Goal: Task Accomplishment & Management: Use online tool/utility

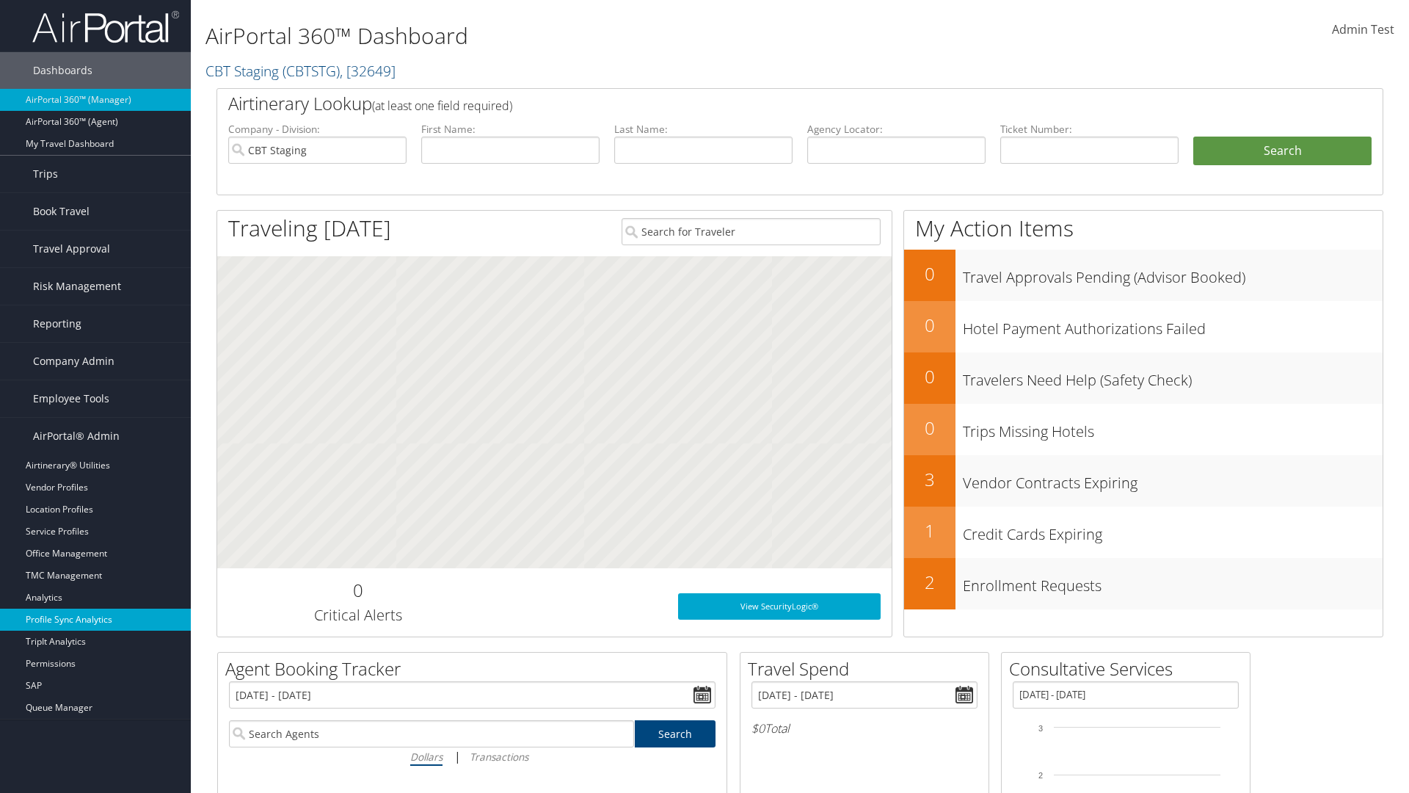
click at [95, 620] on link "Profile Sync Analytics" at bounding box center [95, 620] width 191 height 22
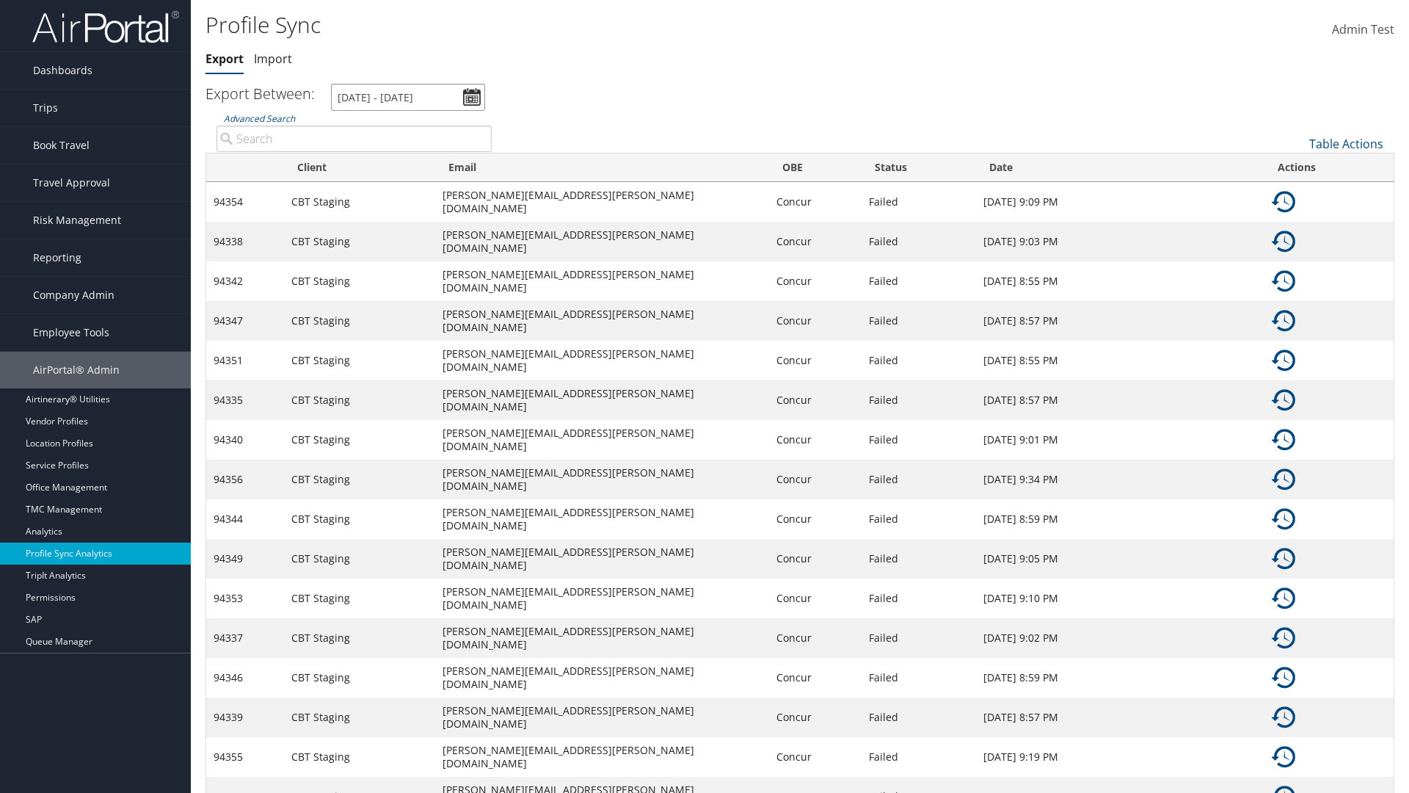
click at [408, 97] on input "[DATE] - [DATE]" at bounding box center [408, 97] width 154 height 27
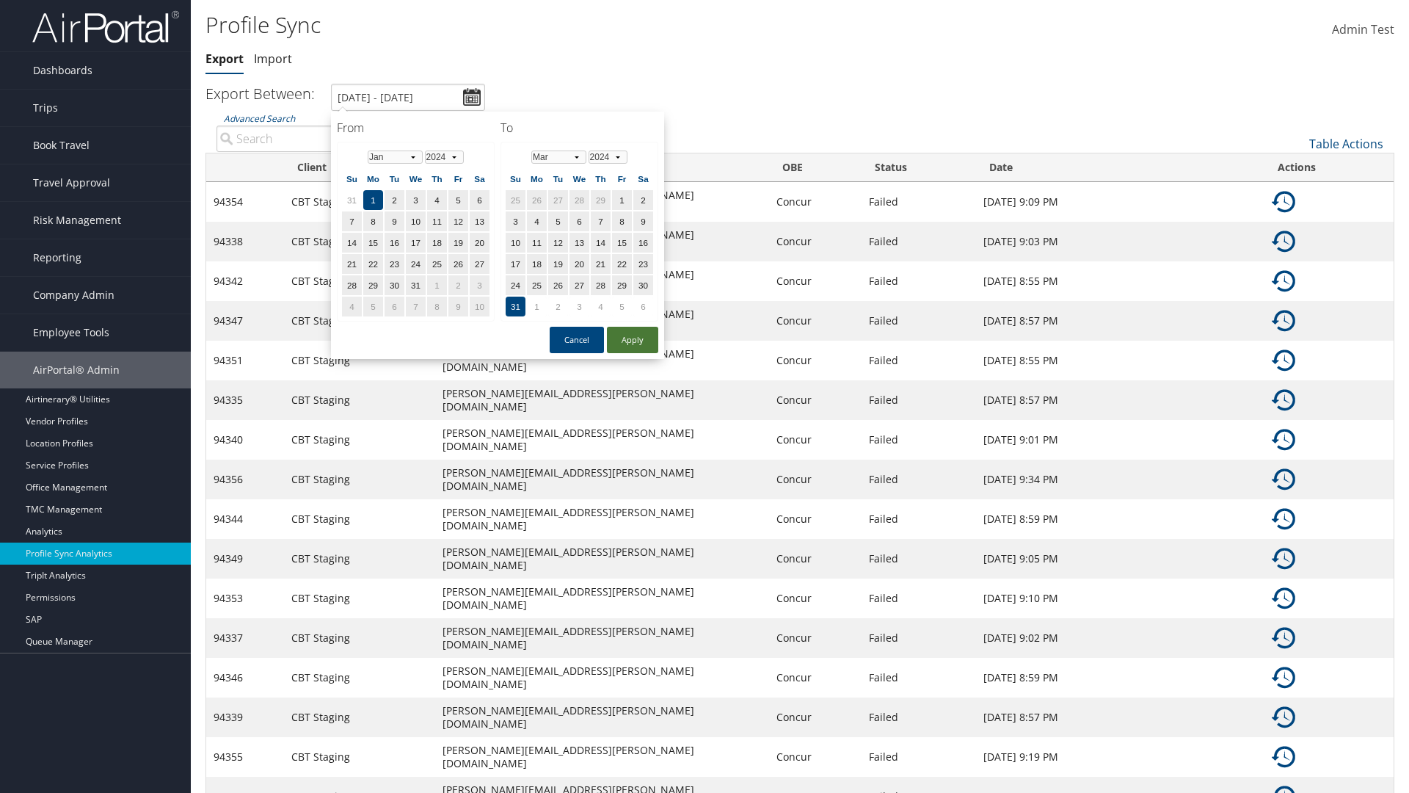
click at [633, 339] on button "Apply" at bounding box center [632, 340] width 51 height 26
type input "1/1/2024 - 3/31/2024"
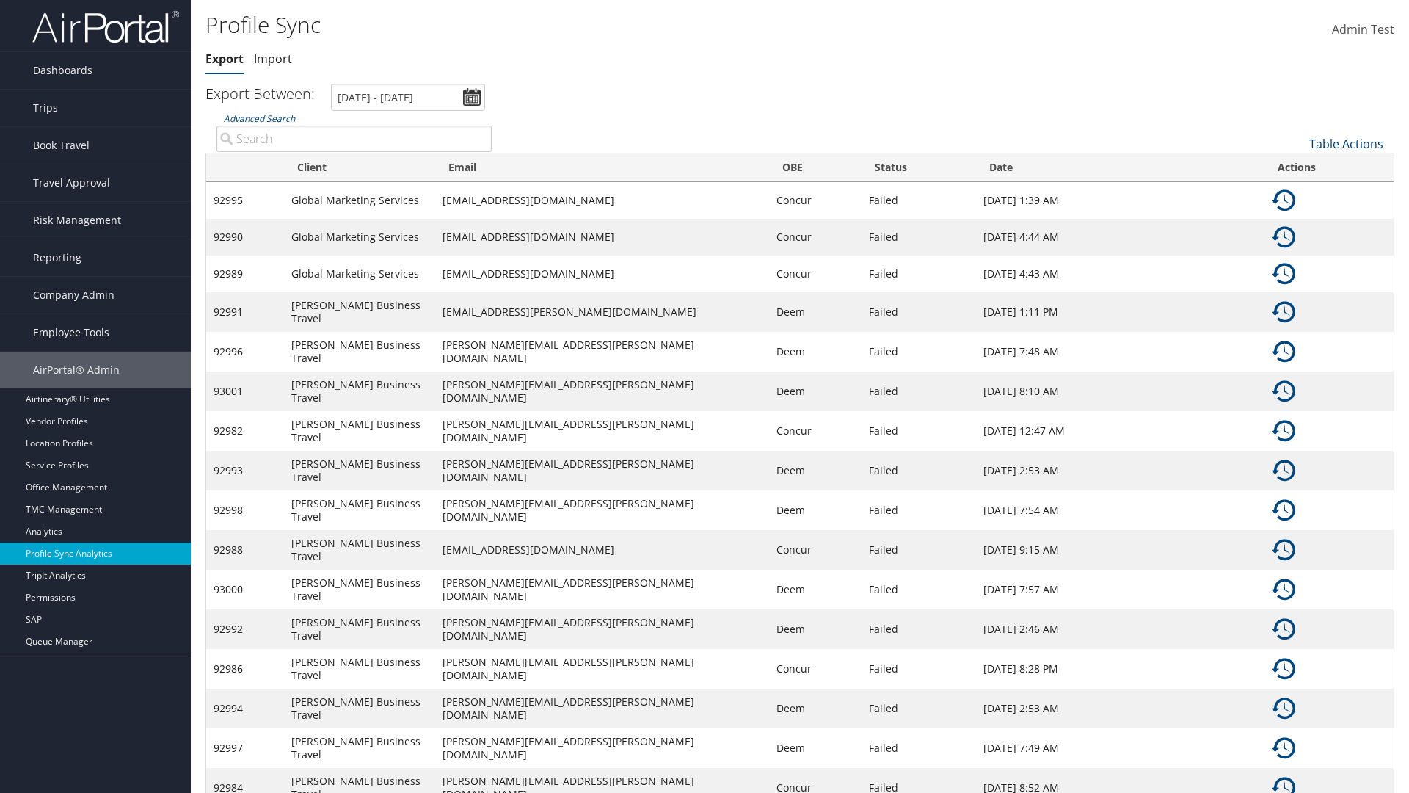
click at [1346, 143] on link "Table Actions" at bounding box center [1347, 144] width 74 height 16
click at [1297, 191] on link "Column Visibility" at bounding box center [1297, 191] width 193 height 25
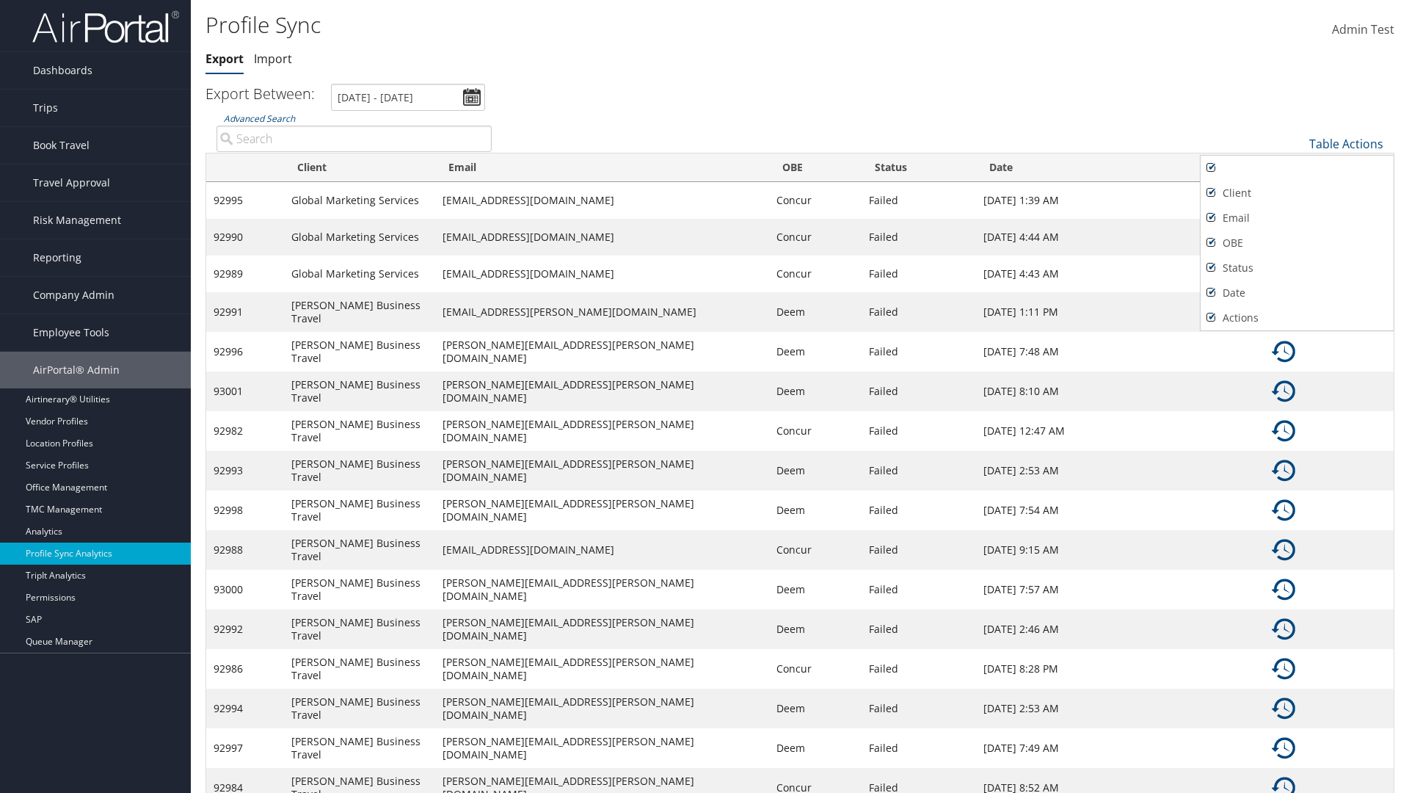
click at [705, 396] on div at bounding box center [704, 396] width 1409 height 793
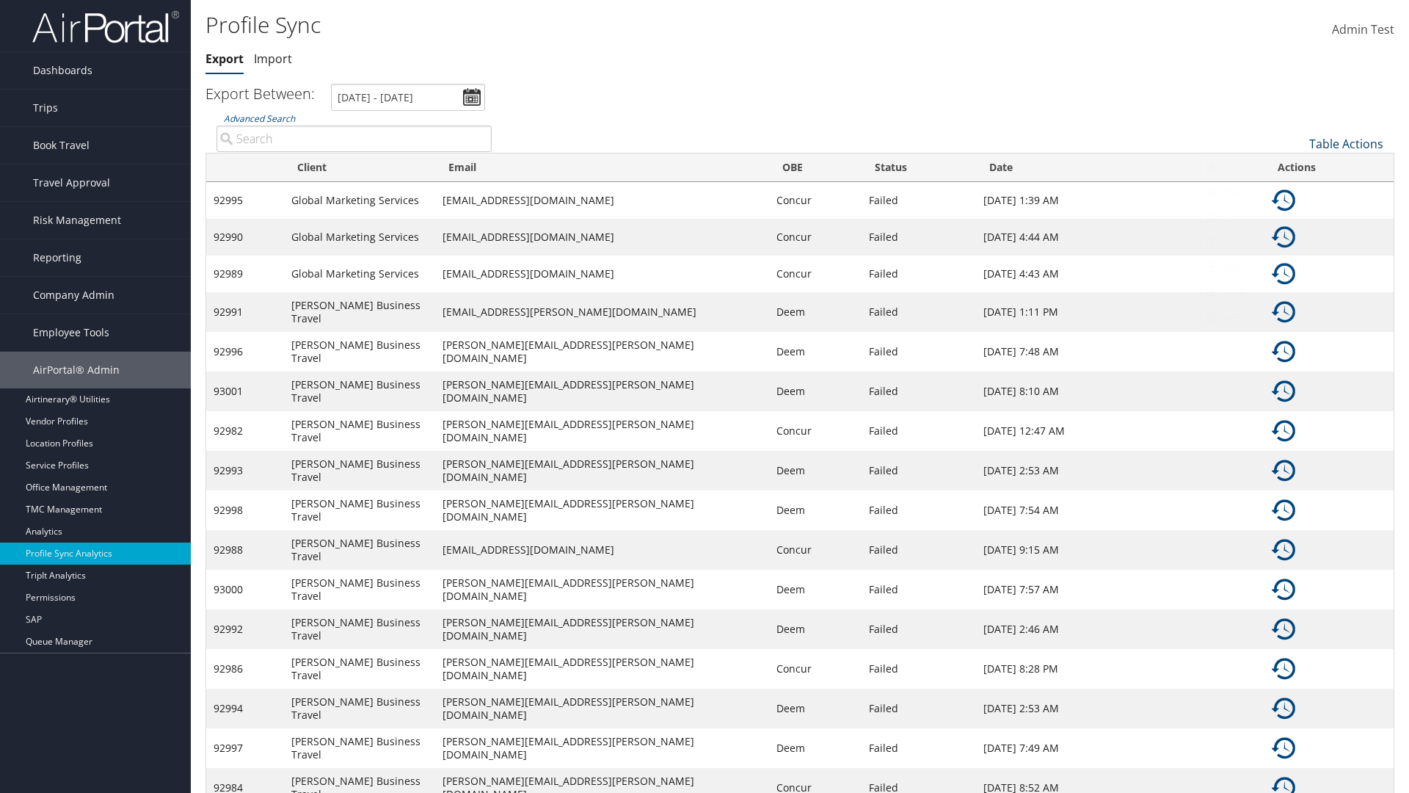
click at [1346, 143] on link "Table Actions" at bounding box center [1347, 144] width 74 height 16
click at [1297, 166] on link "Sync Profile" at bounding box center [1297, 166] width 193 height 25
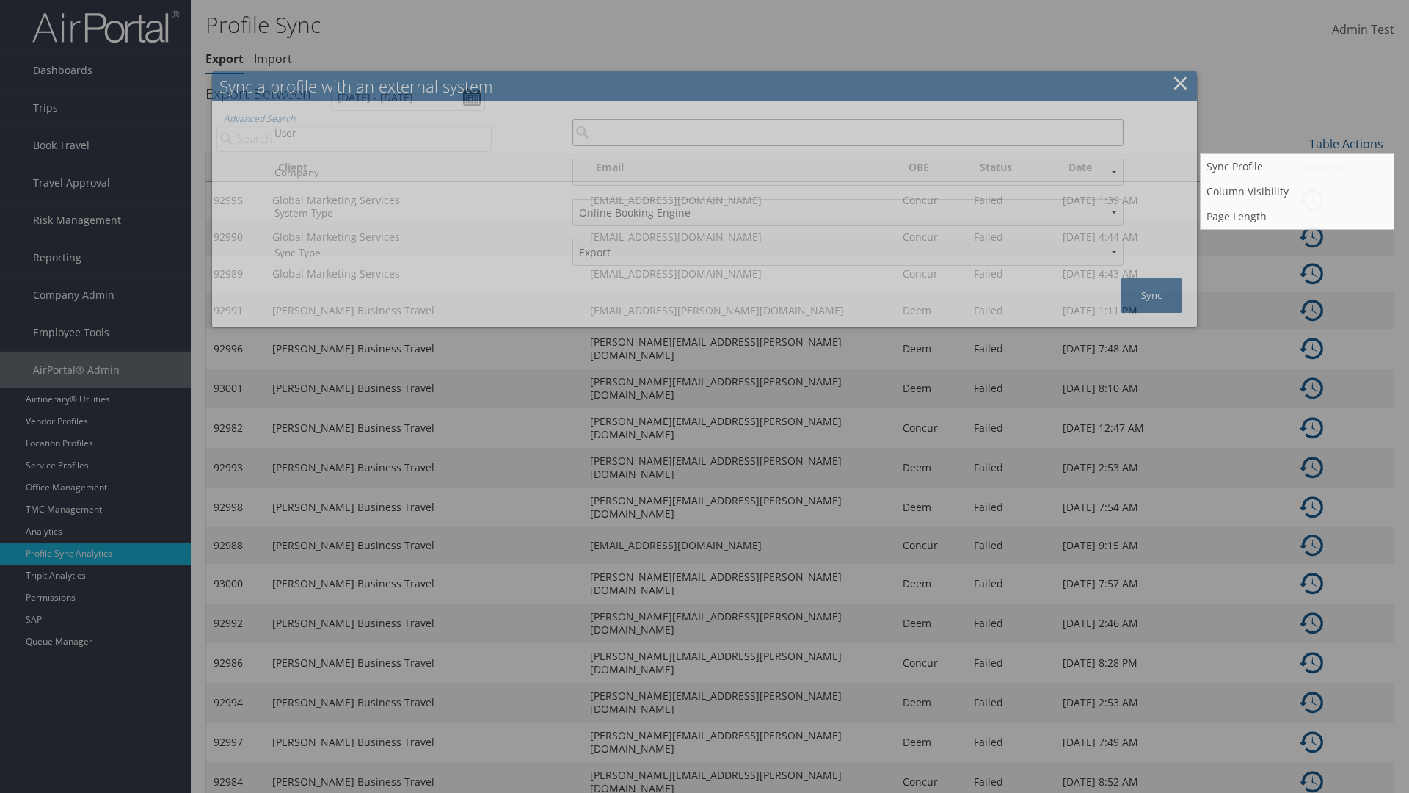
click at [848, 132] on input "User" at bounding box center [848, 132] width 551 height 27
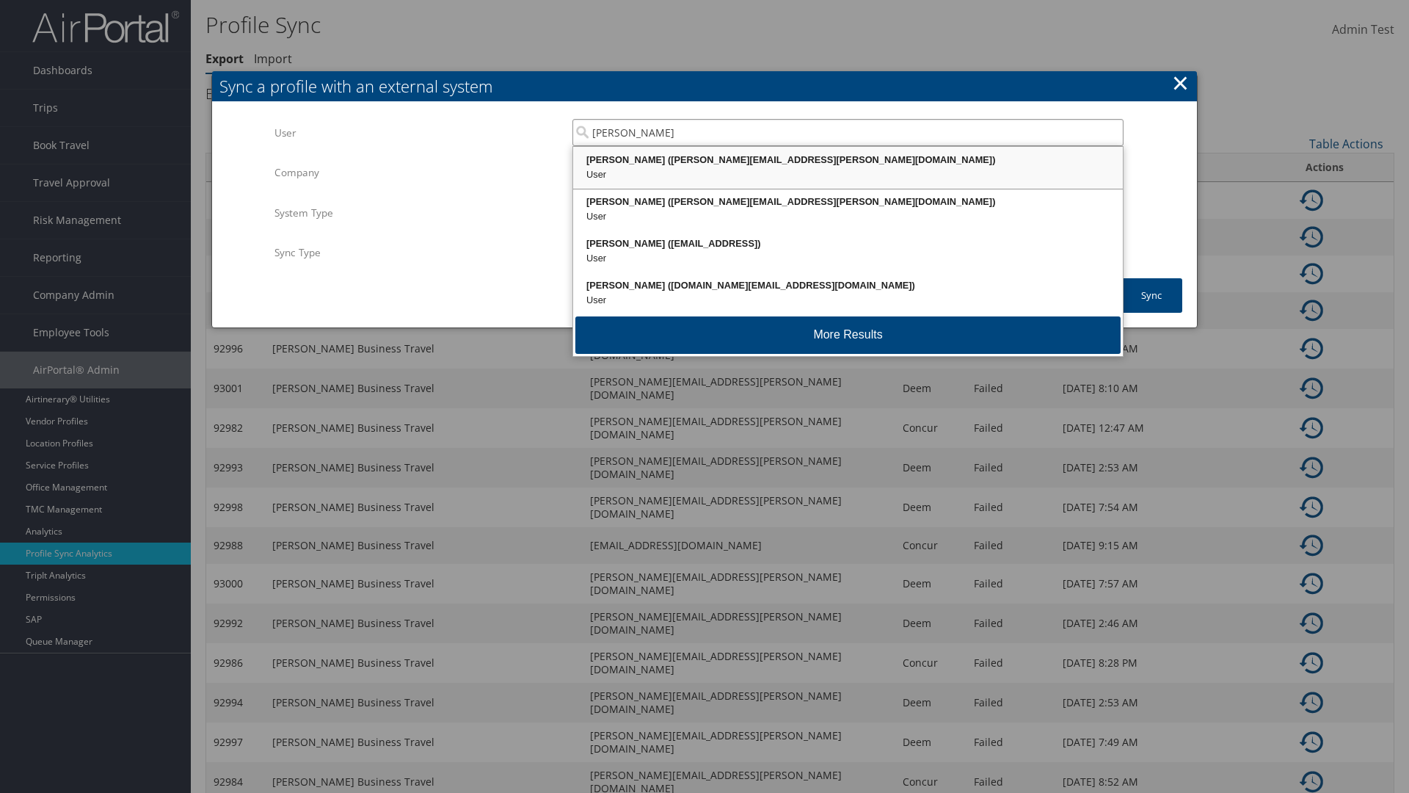
click at [848, 160] on div "Kyle Casazza (kyle.casazza@cbtravel.com)" at bounding box center [848, 160] width 545 height 15
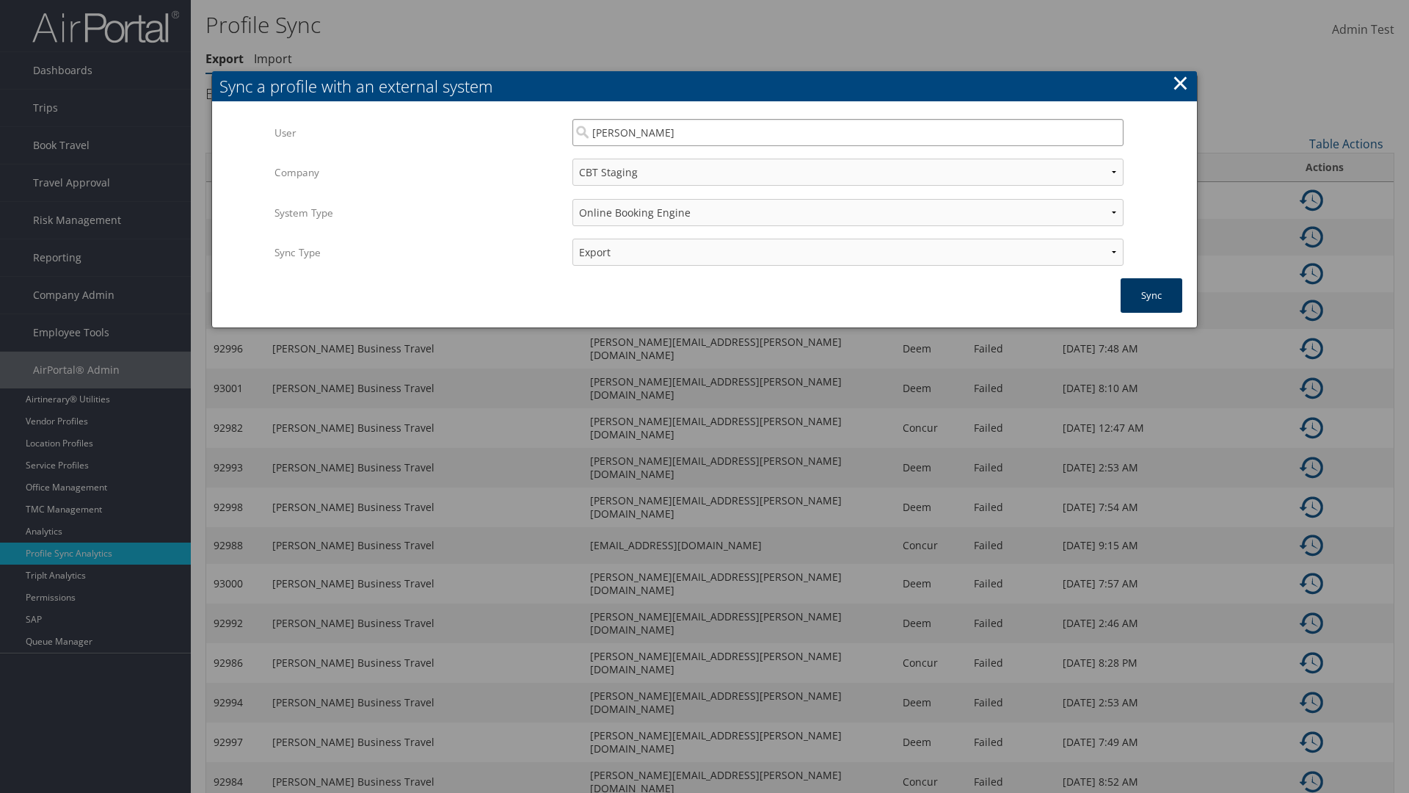
type input "Kyle Casazza"
click at [1152, 295] on button "Sync" at bounding box center [1152, 295] width 62 height 35
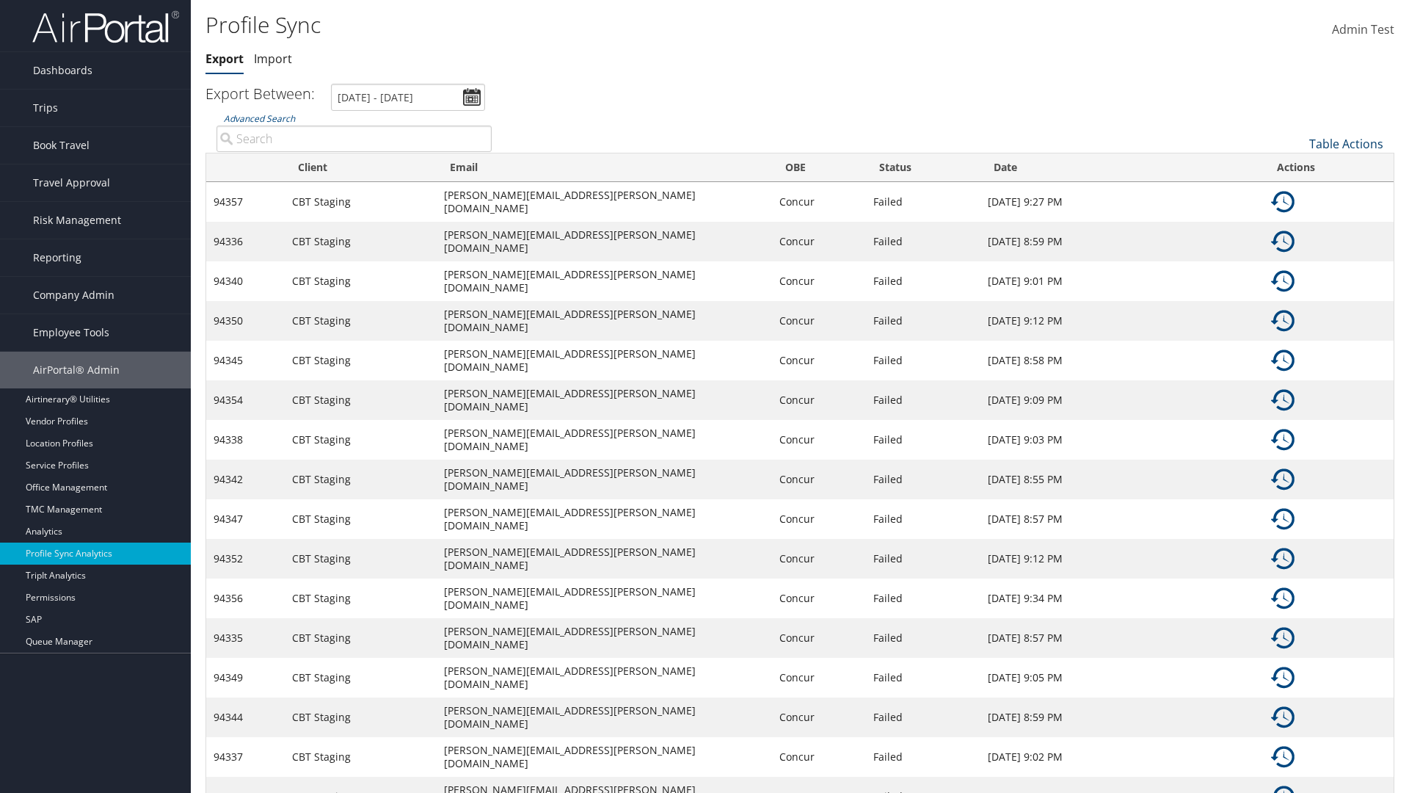
click at [1346, 143] on link "Table Actions" at bounding box center [1347, 144] width 74 height 16
click at [1297, 216] on link "Page Length" at bounding box center [1297, 216] width 193 height 25
click at [1297, 192] on link "25" at bounding box center [1297, 193] width 193 height 25
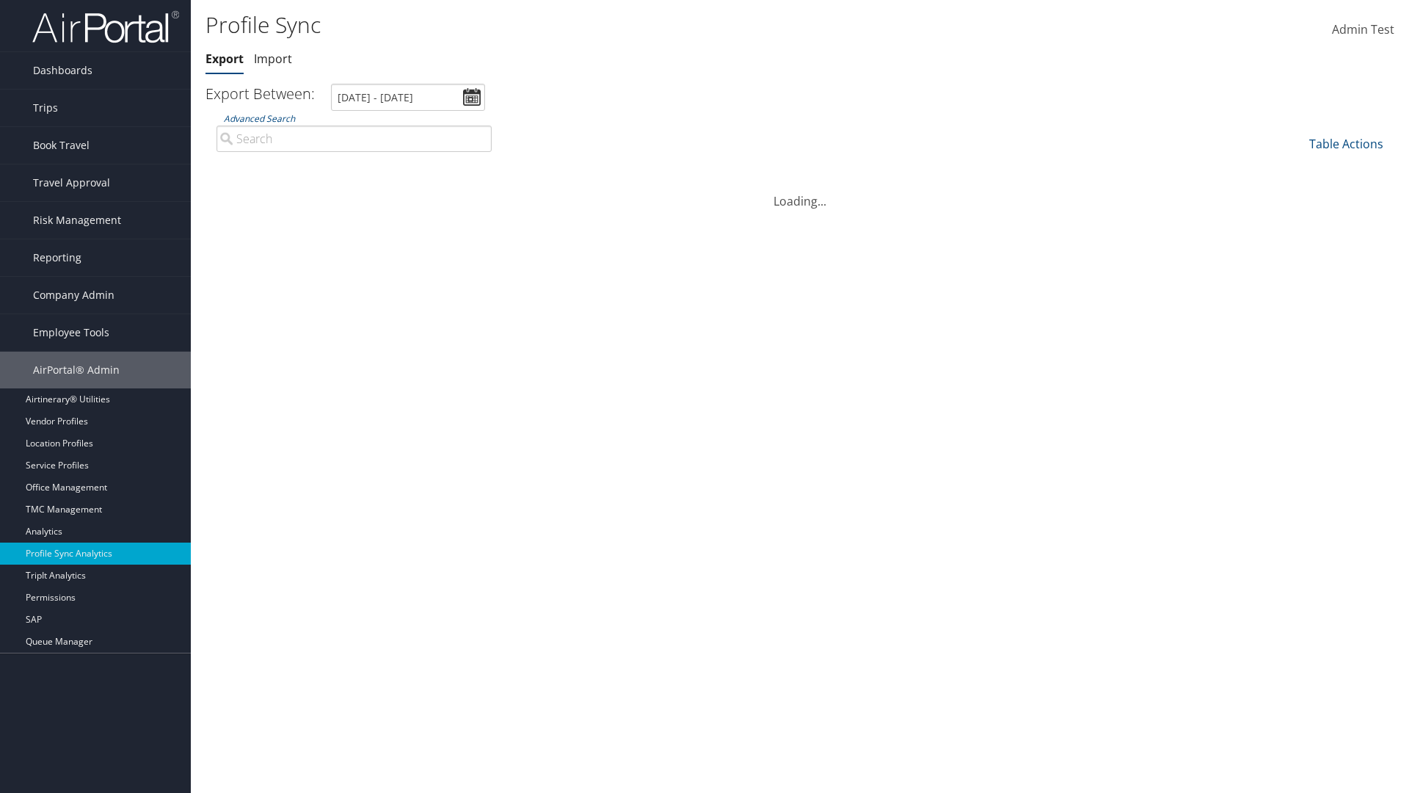
scroll to position [135, 0]
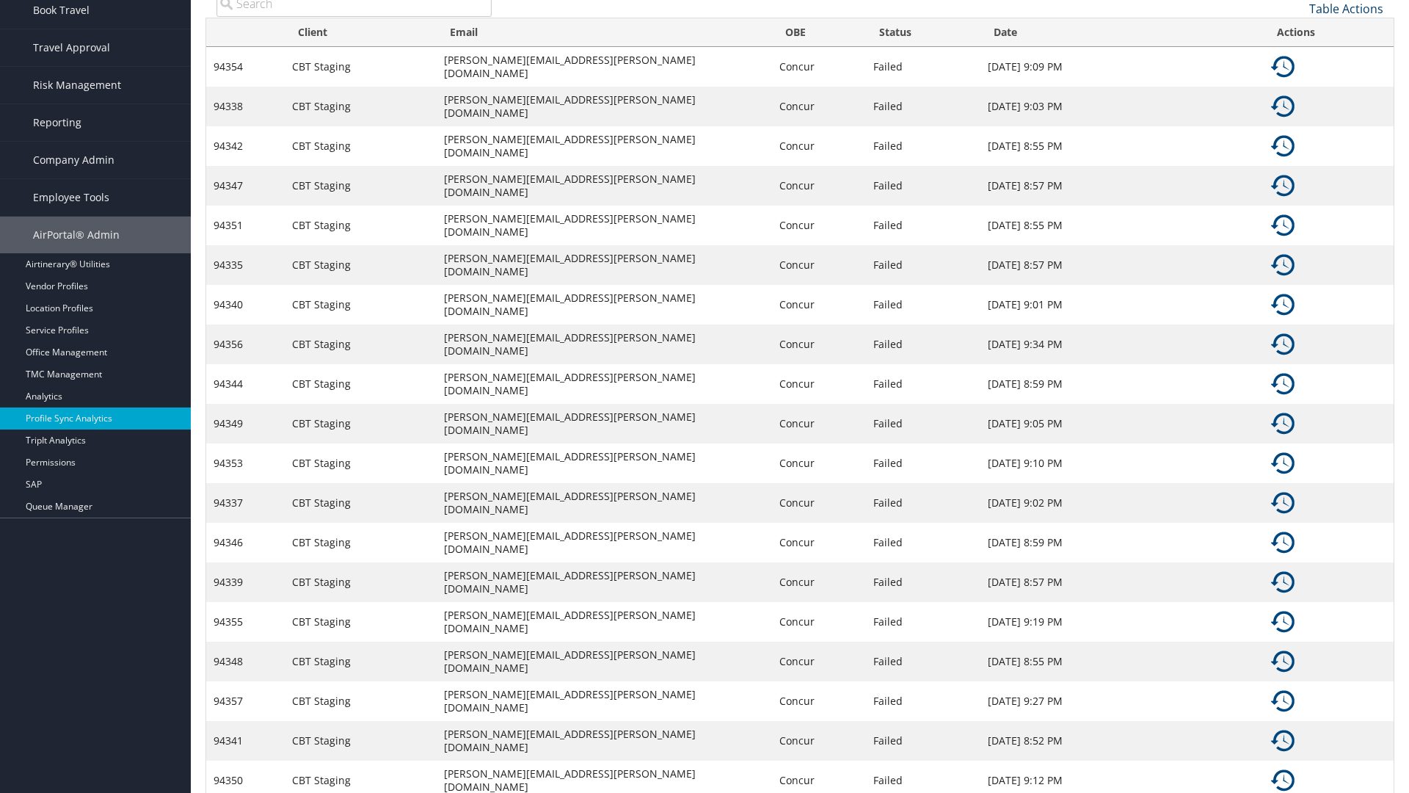
click at [1346, 8] on link "Table Actions" at bounding box center [1347, 9] width 74 height 16
click at [1297, 82] on link "50" at bounding box center [1297, 82] width 193 height 25
click at [1346, 8] on link "Table Actions" at bounding box center [1347, 9] width 74 height 16
click at [1297, 81] on link "Page Length" at bounding box center [1297, 81] width 193 height 25
click at [1297, 107] on link "100" at bounding box center [1297, 107] width 193 height 25
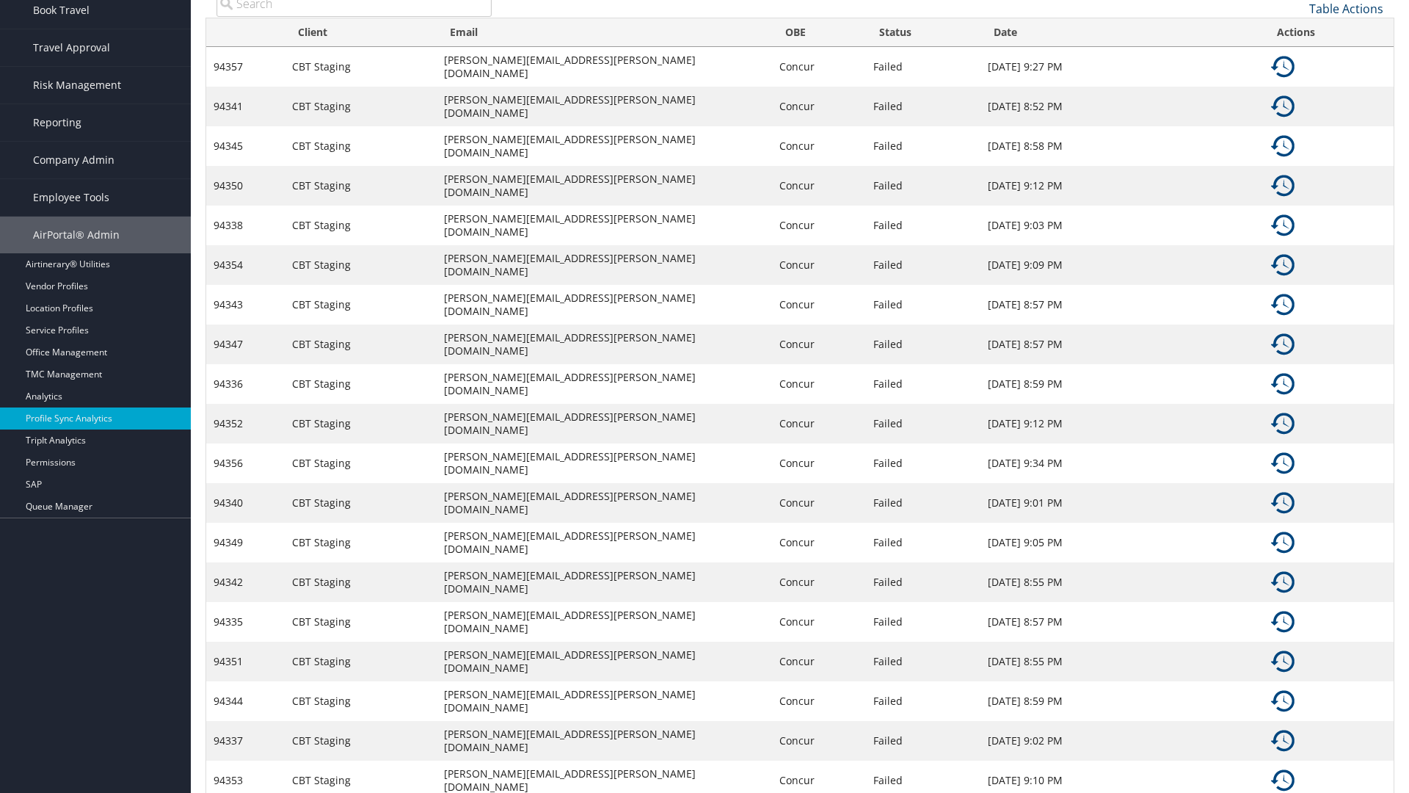
click at [1346, 8] on link "Table Actions" at bounding box center [1347, 9] width 74 height 16
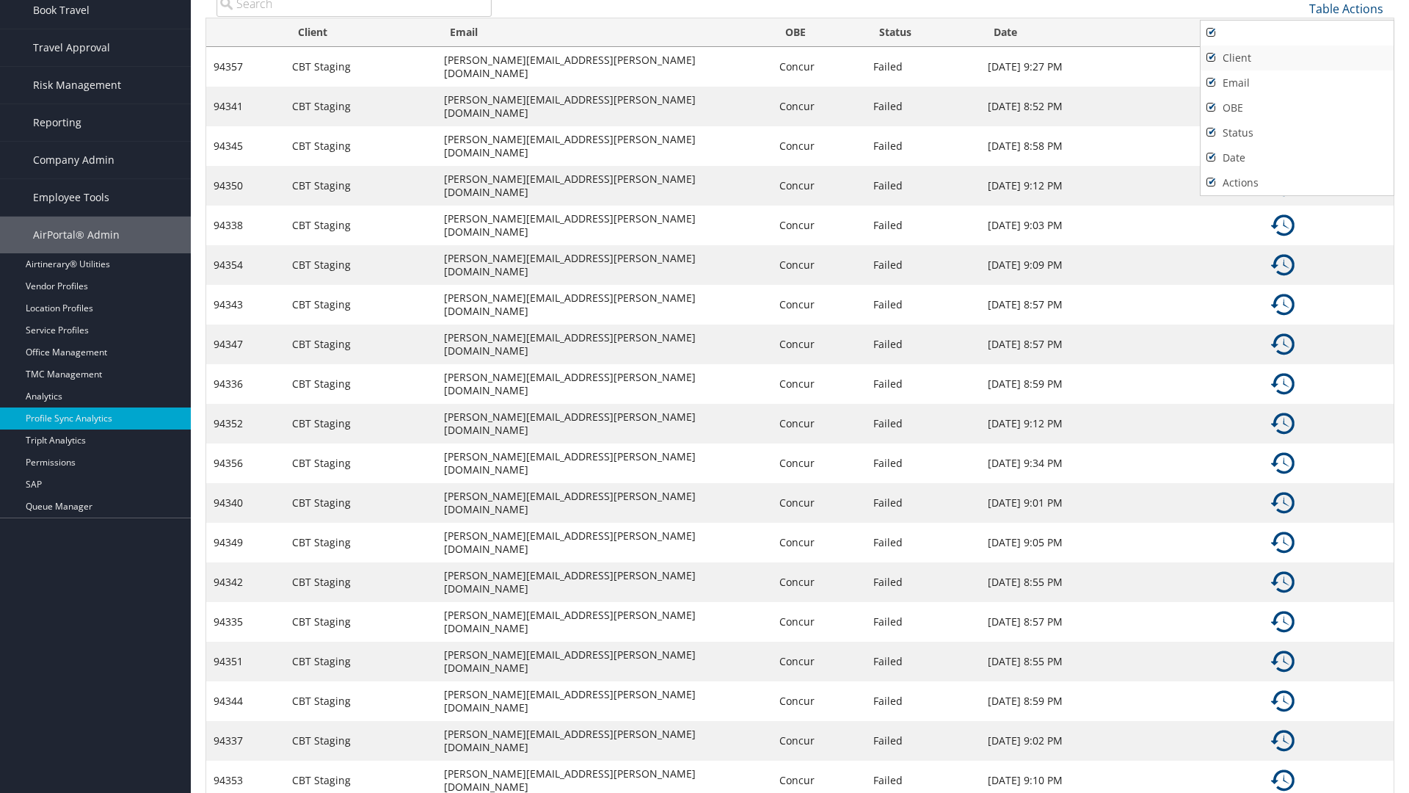
click at [1297, 57] on link "Client" at bounding box center [1297, 58] width 193 height 25
click at [1297, 82] on link "Email" at bounding box center [1297, 82] width 193 height 25
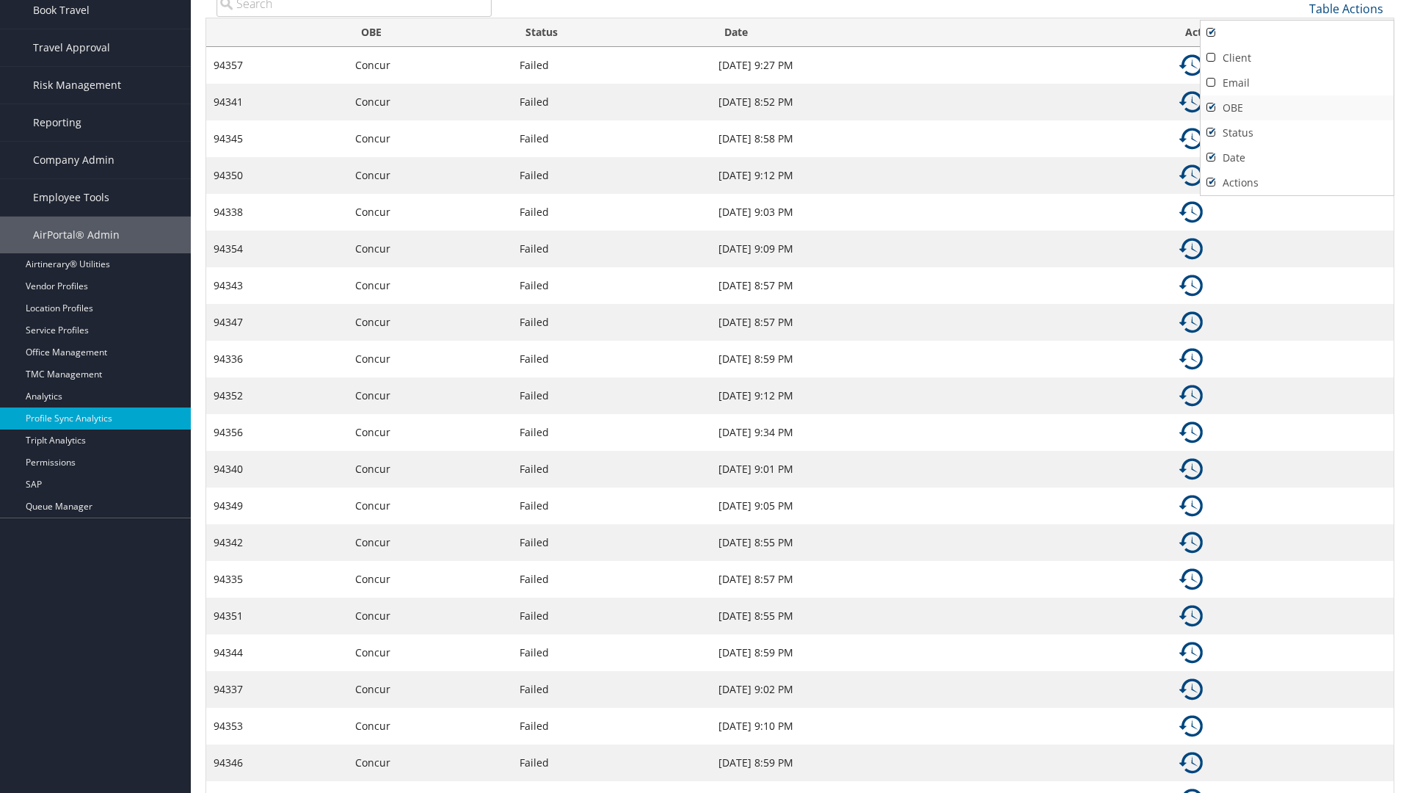
click at [1297, 107] on link "OBE" at bounding box center [1297, 107] width 193 height 25
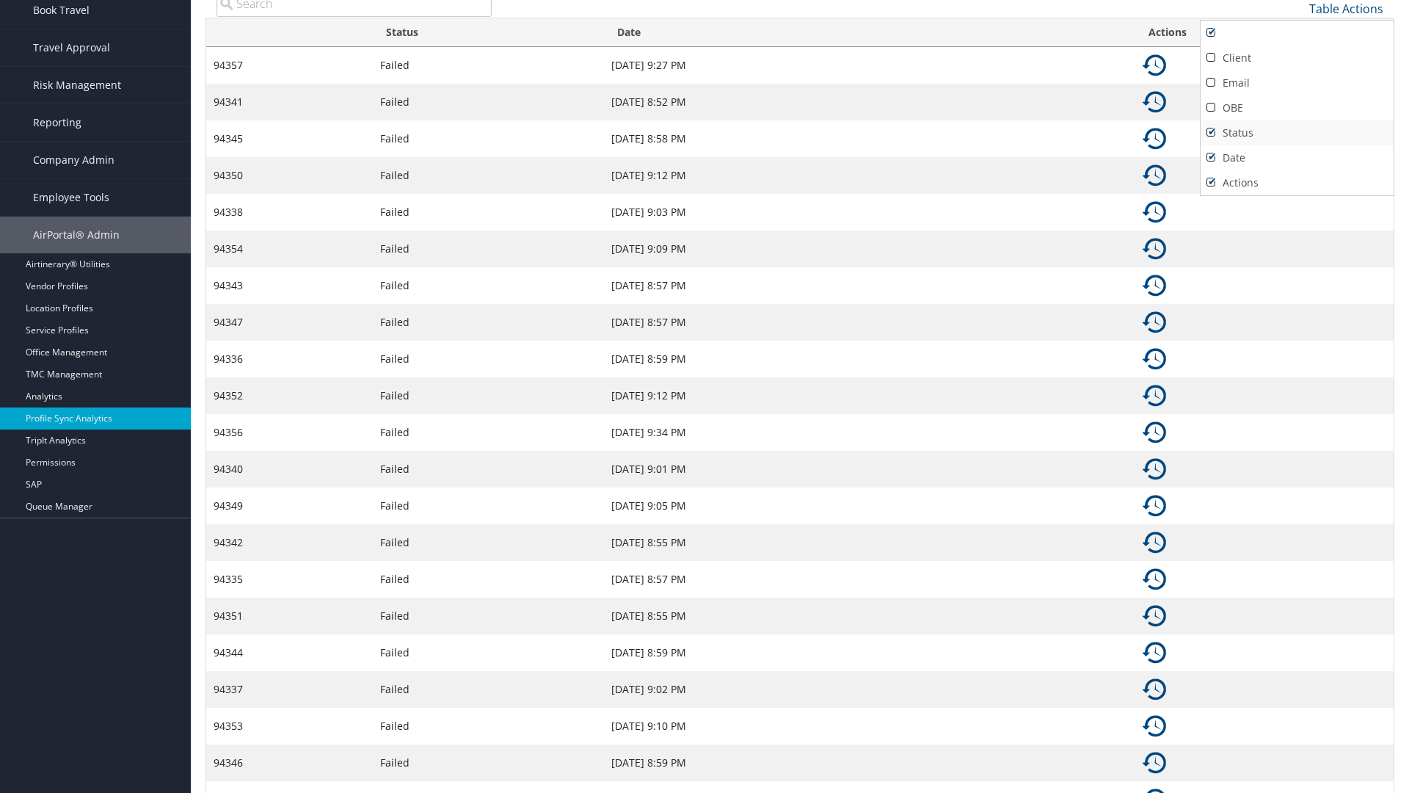
click at [1297, 132] on link "Status" at bounding box center [1297, 132] width 193 height 25
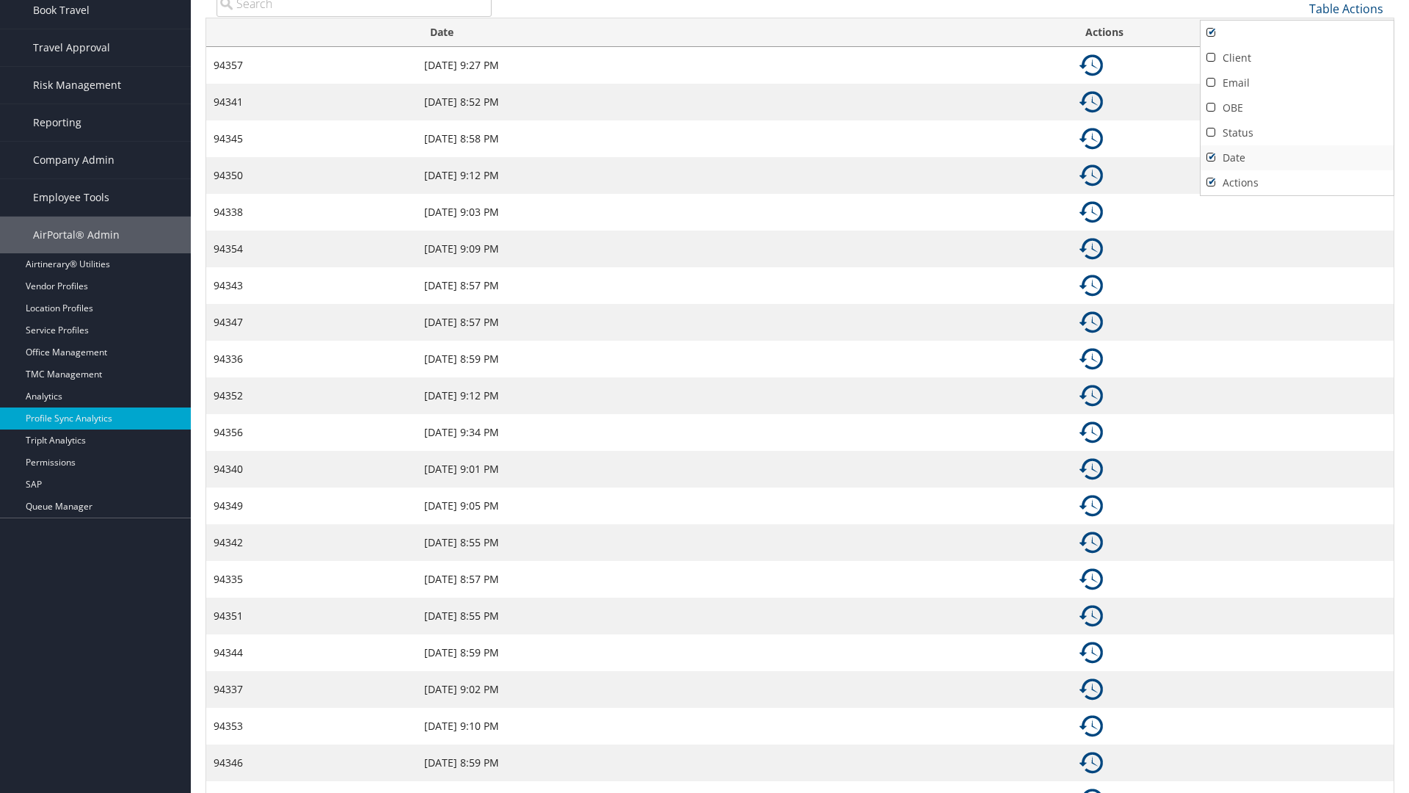
click at [1297, 157] on link "Date" at bounding box center [1297, 157] width 193 height 25
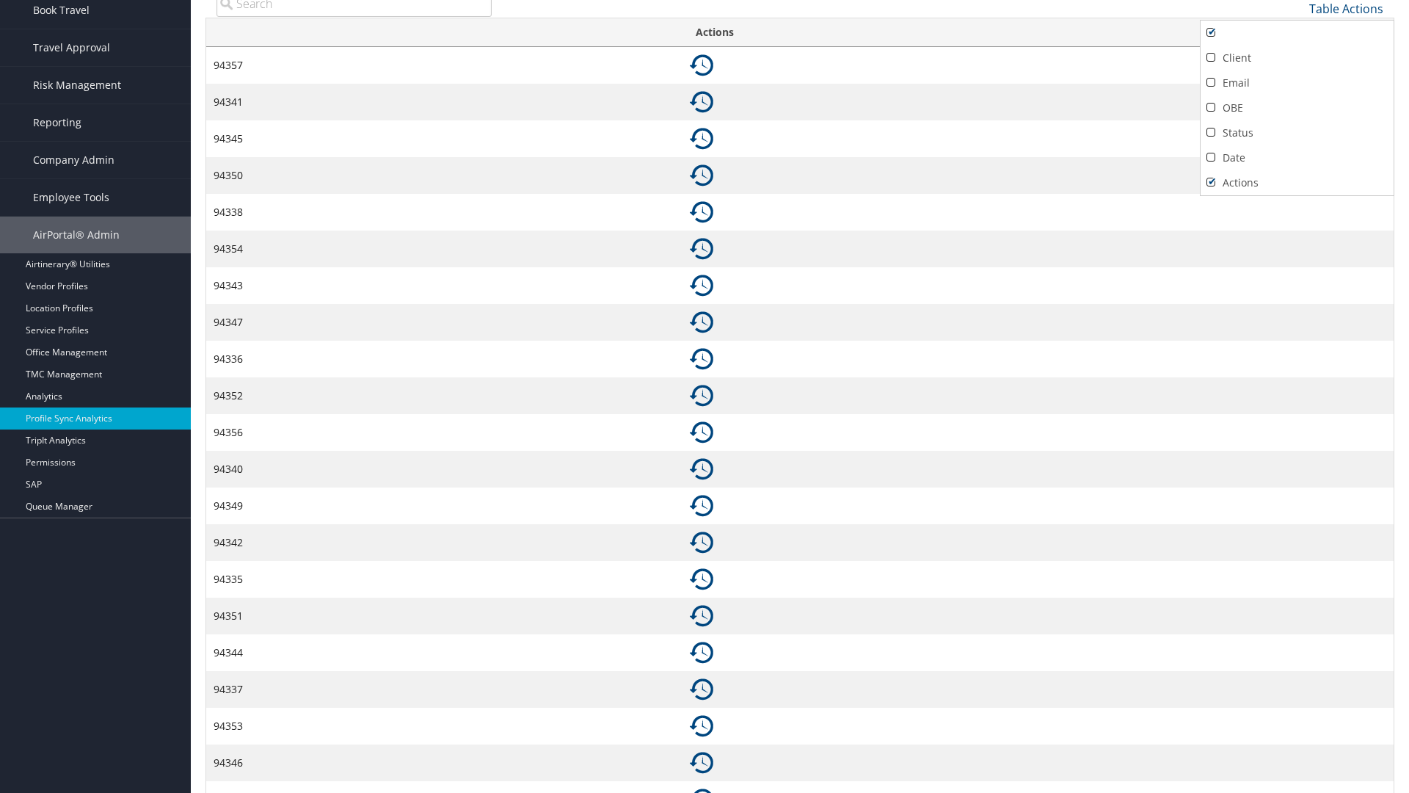
click at [1297, 182] on link "Actions" at bounding box center [1297, 182] width 193 height 25
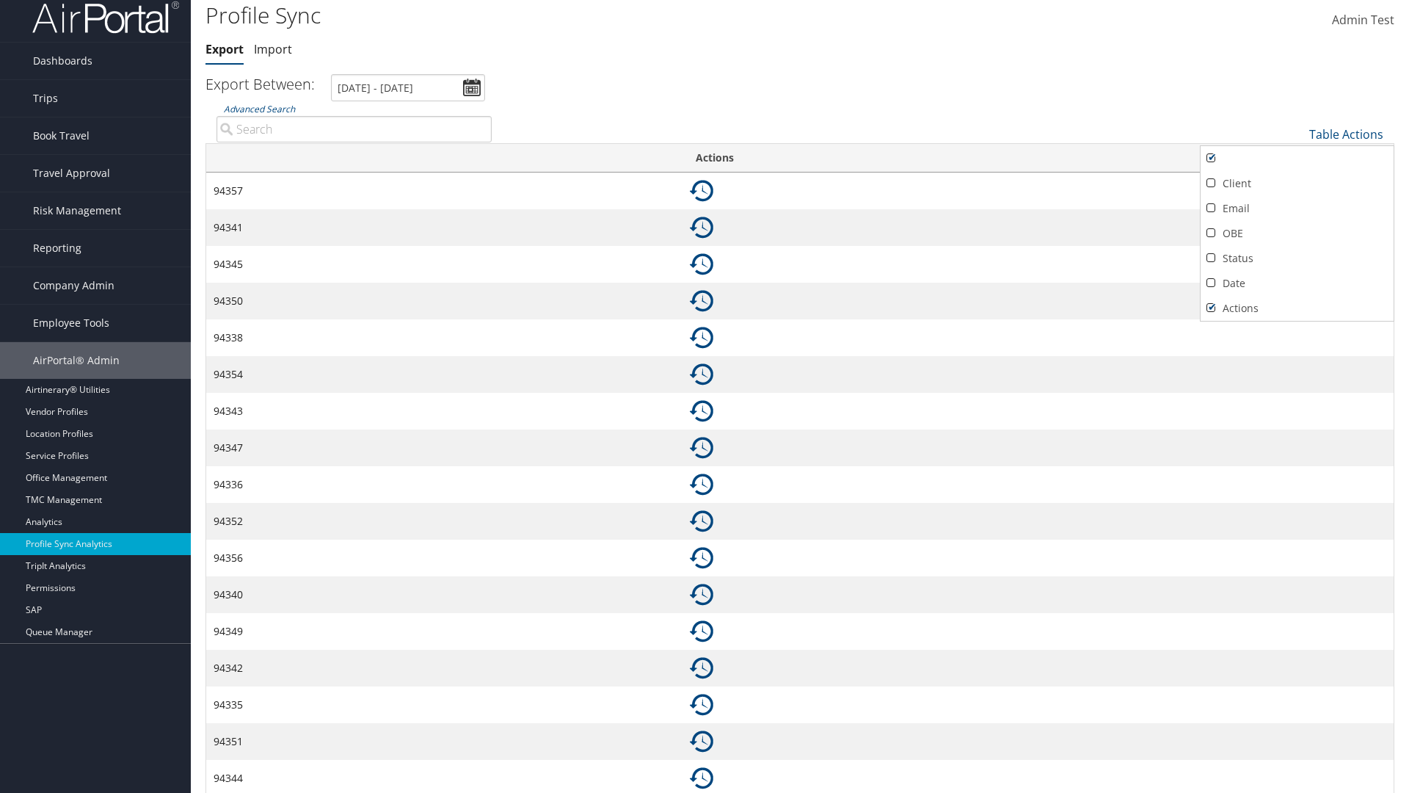
click at [705, 396] on div at bounding box center [704, 396] width 1409 height 793
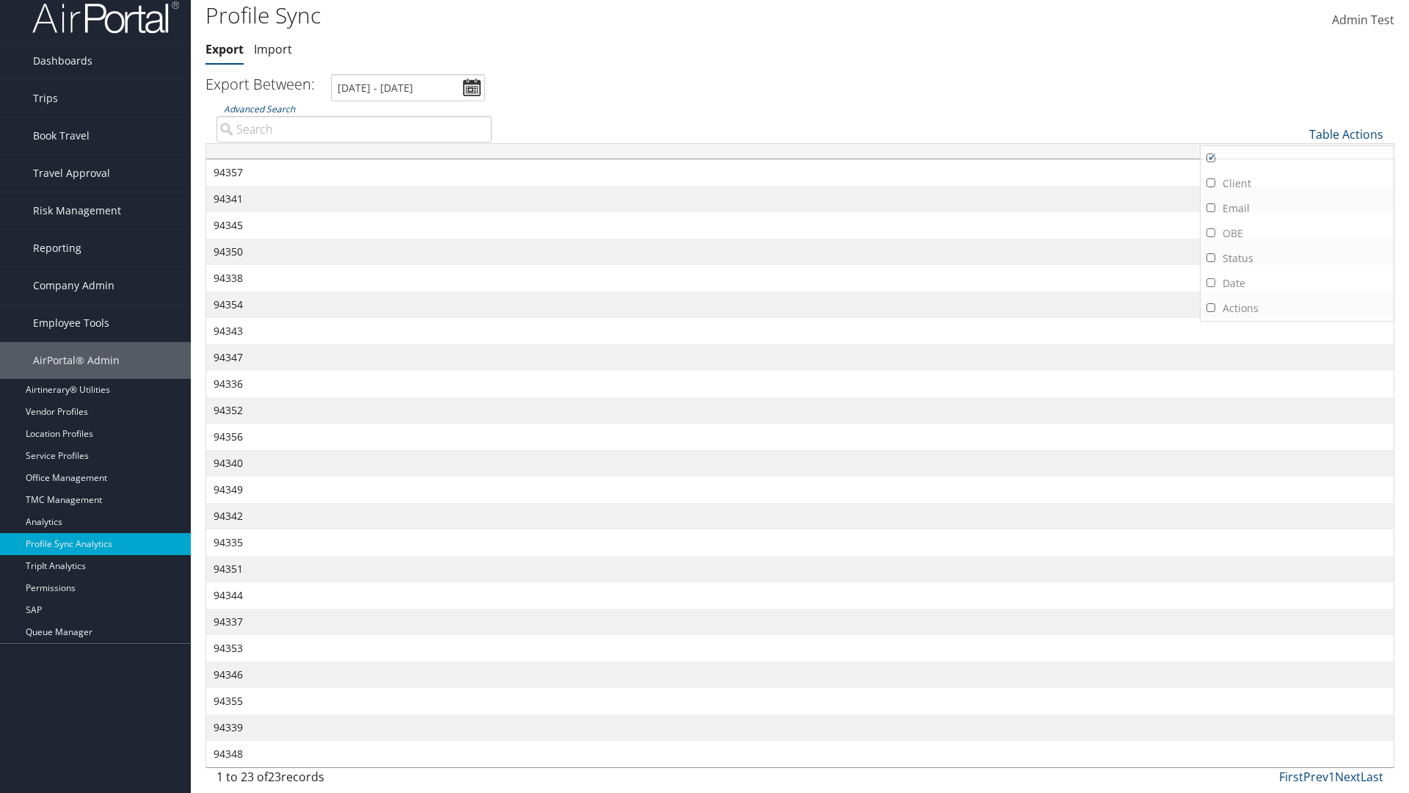
scroll to position [0, 0]
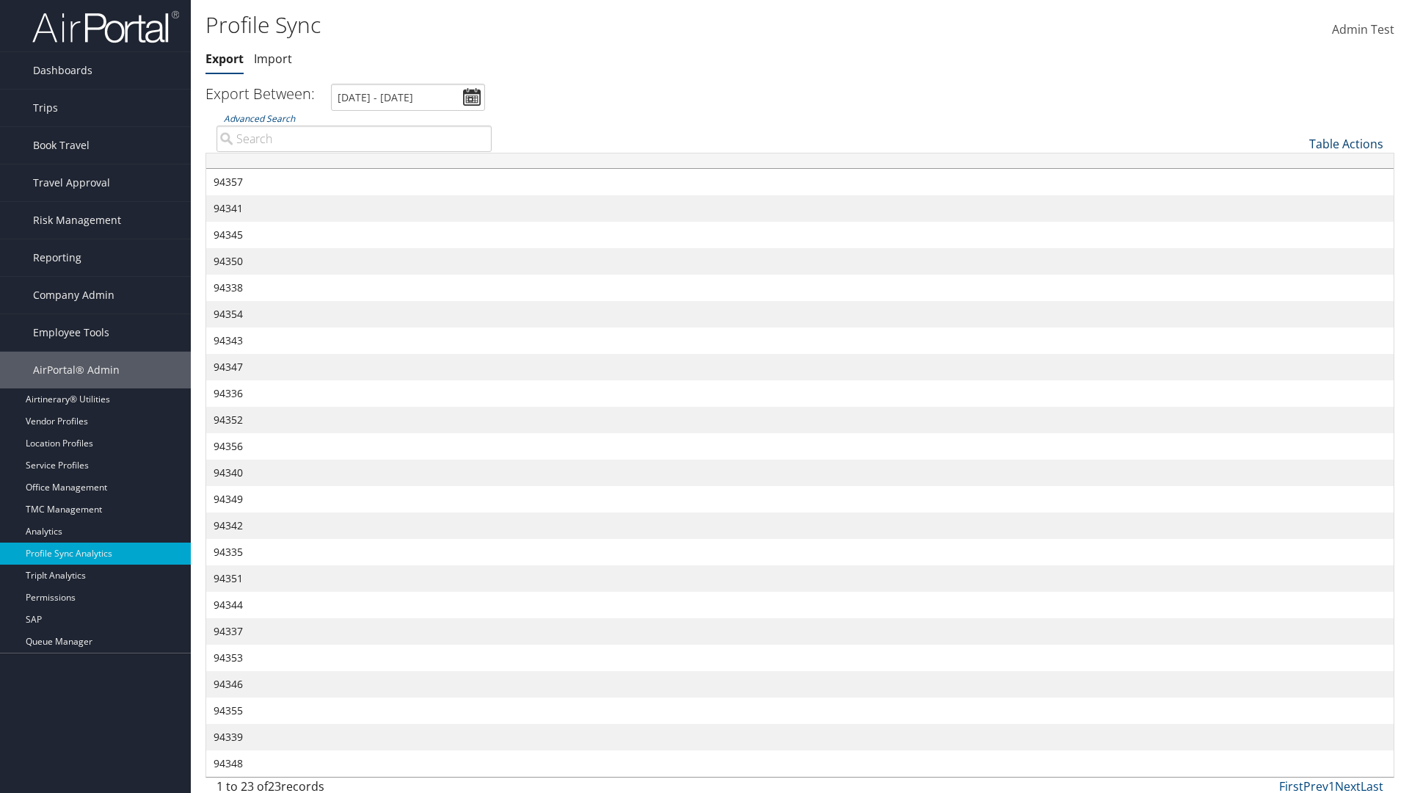
click at [1346, 136] on link "Table Actions" at bounding box center [1347, 144] width 74 height 16
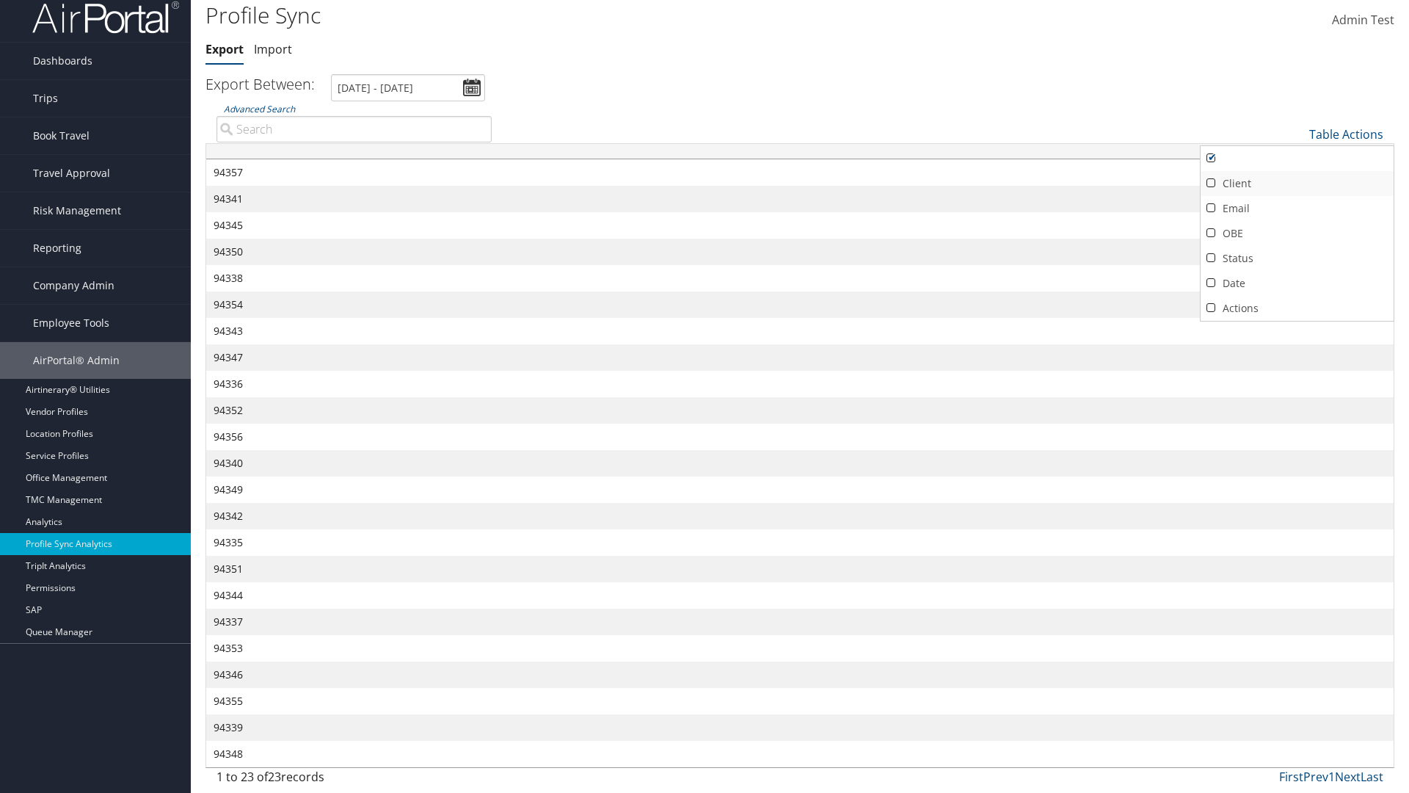
click at [1297, 183] on link "Client" at bounding box center [1297, 183] width 193 height 25
